Goal: Information Seeking & Learning: Compare options

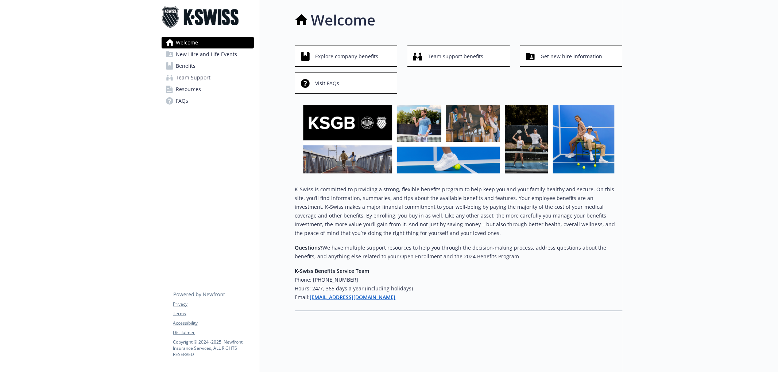
drag, startPoint x: 693, startPoint y: 2, endPoint x: 217, endPoint y: 158, distance: 500.4
click at [213, 155] on div "Welcome New Hire and Life Events Benefits Team Support Resources FAQs Privacy T…" at bounding box center [208, 186] width 104 height 372
click at [191, 64] on span "Benefits" at bounding box center [186, 66] width 20 height 12
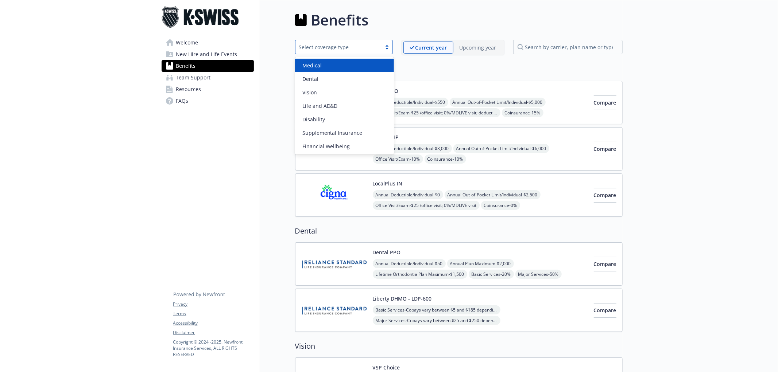
click at [381, 43] on div "Select coverage type" at bounding box center [338, 47] width 86 height 9
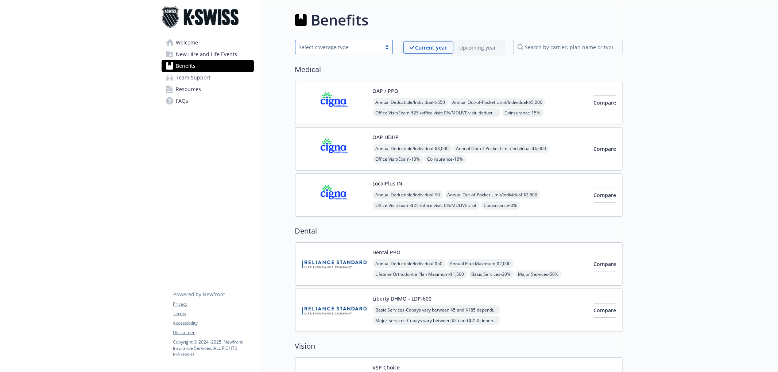
click at [381, 43] on div "Select coverage type" at bounding box center [338, 47] width 86 height 9
click at [600, 102] on span "Compare" at bounding box center [604, 102] width 23 height 7
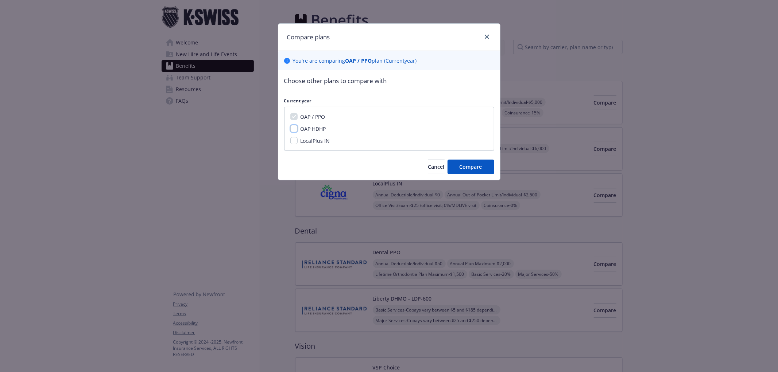
click at [296, 129] on input "OAP HDHP" at bounding box center [293, 128] width 7 height 7
checkbox input "true"
click at [296, 140] on input "LocalPlus IN" at bounding box center [293, 140] width 7 height 7
checkbox input "true"
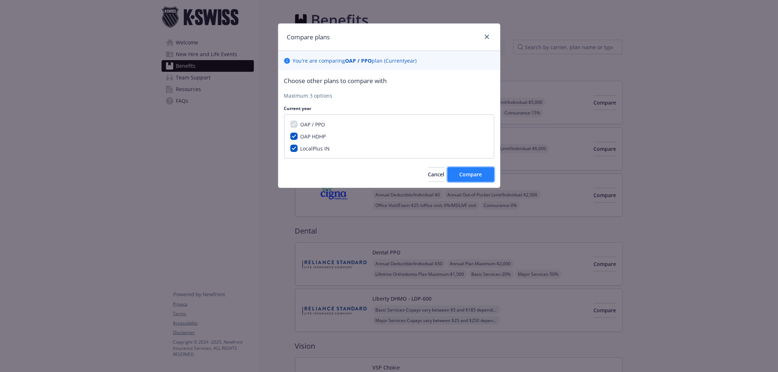
click at [467, 172] on span "Compare" at bounding box center [470, 174] width 23 height 7
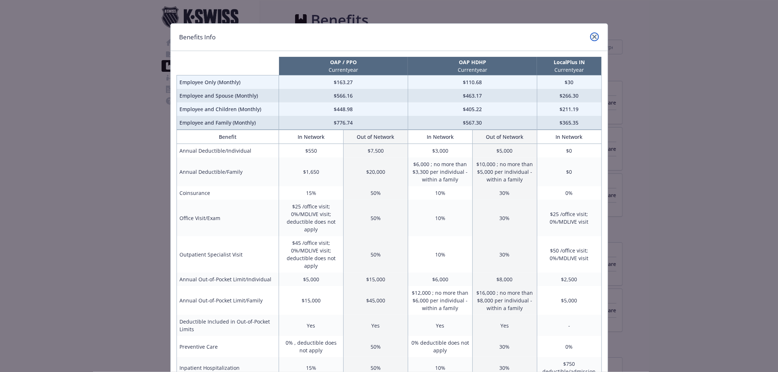
click at [592, 34] on link "close" at bounding box center [594, 36] width 9 height 9
